Goal: Find specific page/section: Find specific page/section

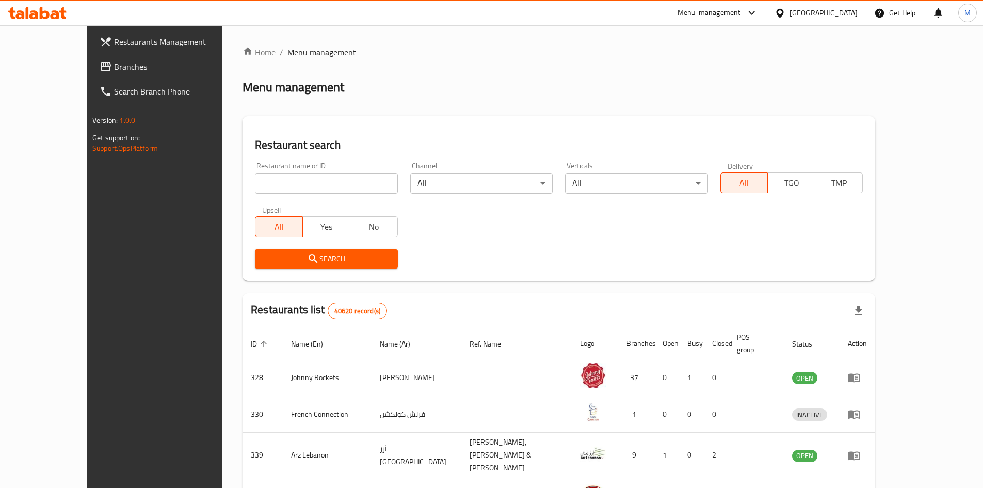
click at [257, 184] on input "search" at bounding box center [326, 183] width 142 height 21
paste input "LUXEMISU"
type input "LUXEMISU"
click button "Search" at bounding box center [326, 258] width 142 height 19
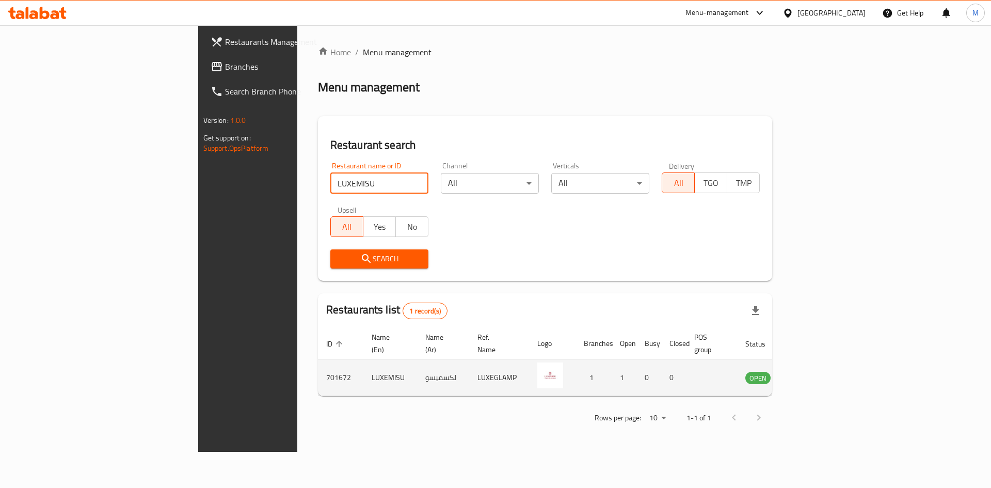
click at [811, 374] on icon "enhanced table" at bounding box center [805, 378] width 11 height 9
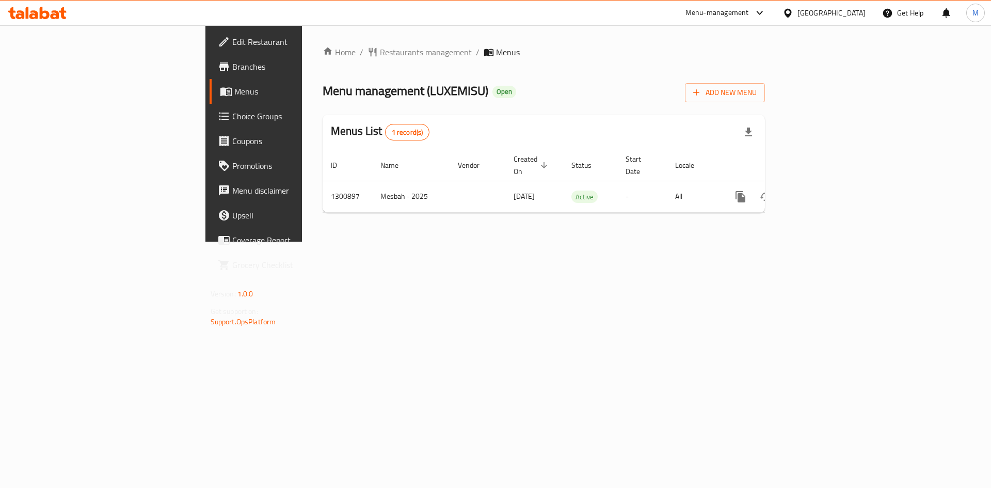
click at [323, 87] on span "Menu management ( LUXEMISU )" at bounding box center [406, 90] width 166 height 23
click at [323, 88] on span "Menu management ( LUXEMISU )" at bounding box center [406, 90] width 166 height 23
copy span "LUXEMISU"
